Goal: Task Accomplishment & Management: Complete application form

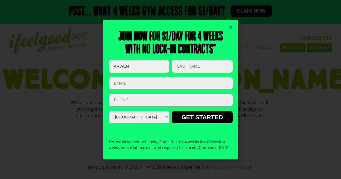
click at [232, 25] on icon "Close" at bounding box center [231, 27] width 4 height 4
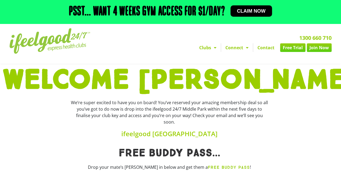
click at [312, 84] on h1 "WELCOME [PERSON_NAME]!" at bounding box center [171, 81] width 336 height 28
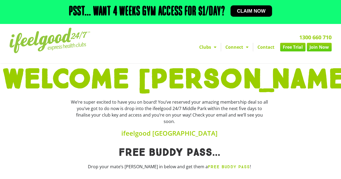
scroll to position [90, 0]
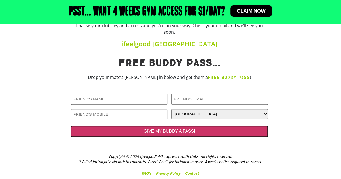
click at [175, 130] on input "GIVE MY BUDDY A PASS!" at bounding box center [169, 131] width 197 height 11
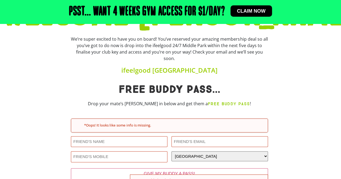
scroll to position [19, 0]
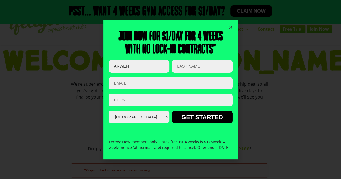
click at [232, 25] on icon "Close" at bounding box center [231, 27] width 4 height 4
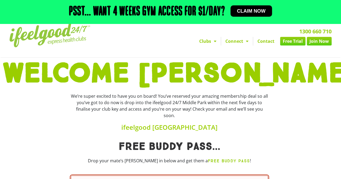
scroll to position [0, 0]
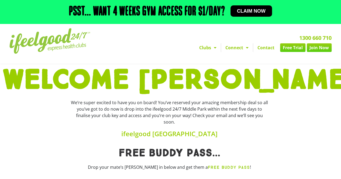
click at [76, 46] on img at bounding box center [49, 41] width 81 height 26
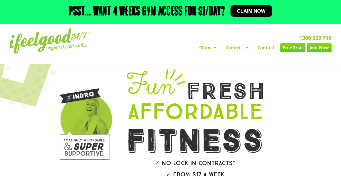
click at [285, 46] on link "Free Trial" at bounding box center [292, 47] width 25 height 9
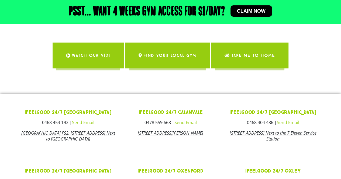
scroll to position [162, 0]
